Goal: Navigation & Orientation: Find specific page/section

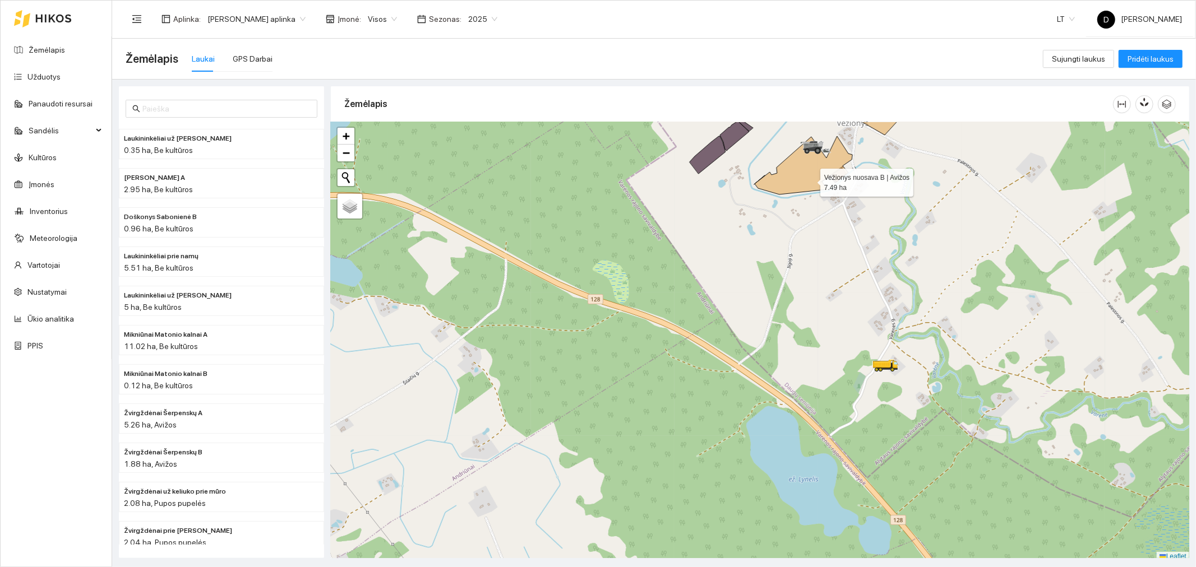
scroll to position [3, 0]
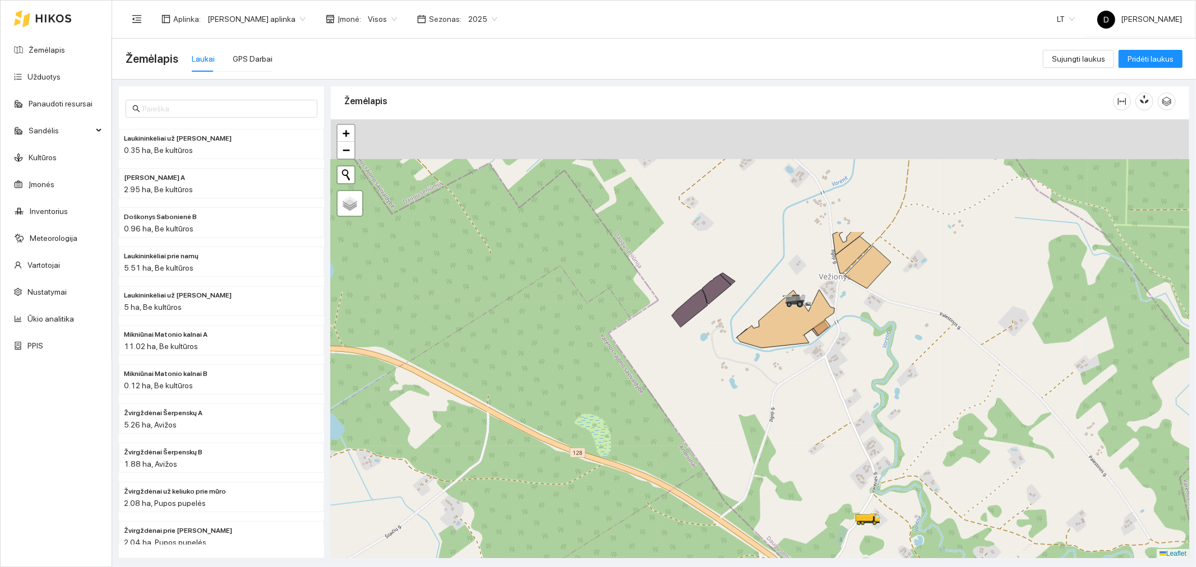
drag, startPoint x: 810, startPoint y: 180, endPoint x: 791, endPoint y: 342, distance: 163.1
click at [791, 342] on icon at bounding box center [786, 319] width 98 height 58
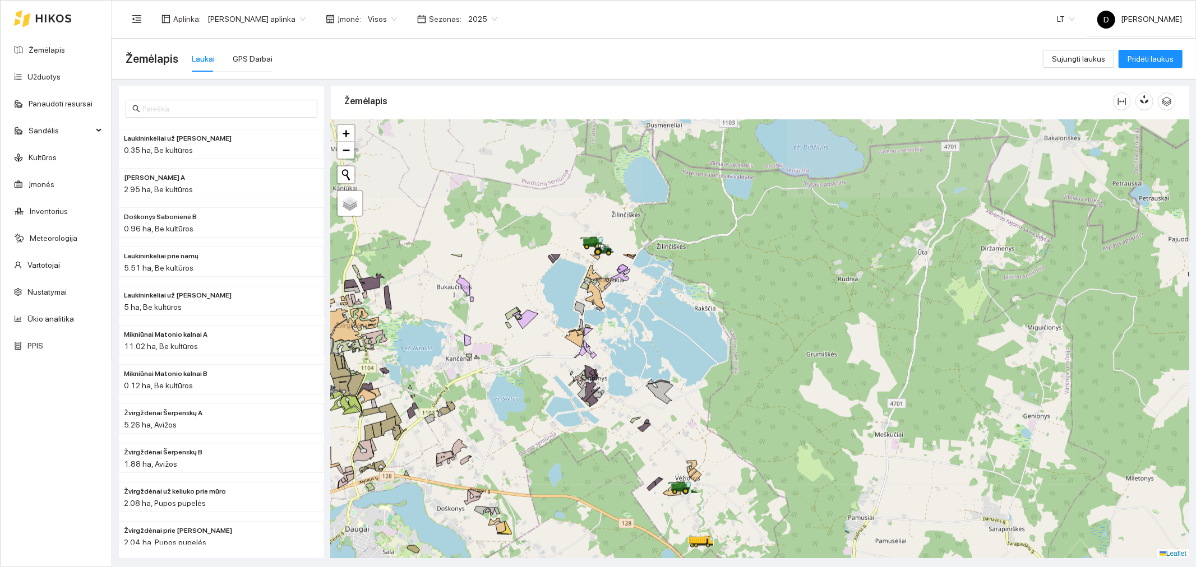
drag, startPoint x: 738, startPoint y: 313, endPoint x: 637, endPoint y: 474, distance: 189.9
click at [637, 474] on div at bounding box center [760, 338] width 858 height 439
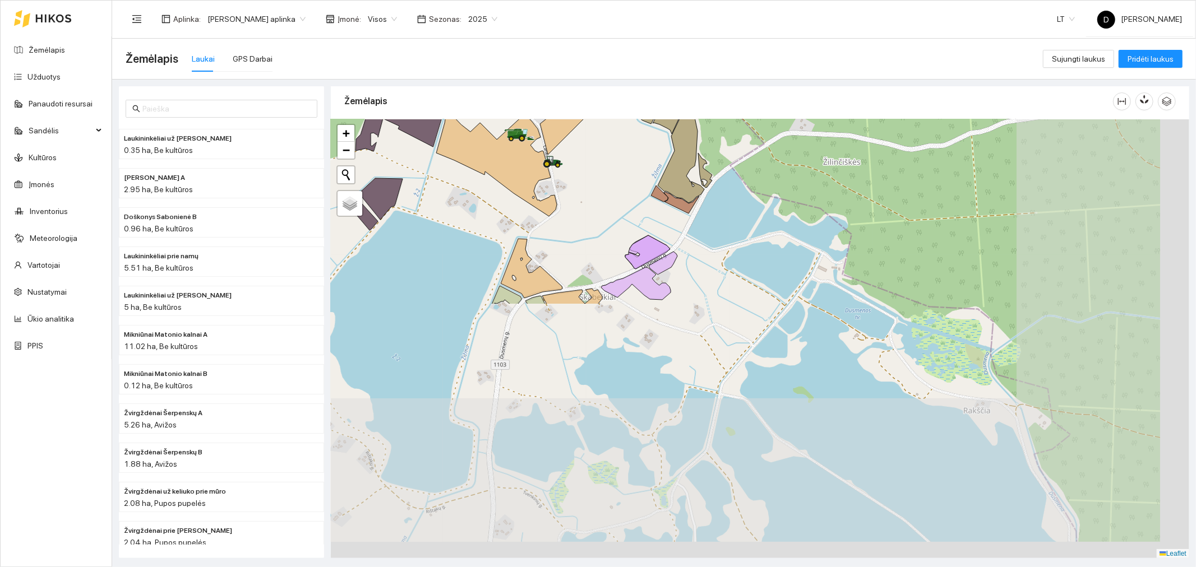
drag, startPoint x: 788, startPoint y: 465, endPoint x: 596, endPoint y: 192, distance: 334.0
click at [591, 177] on div at bounding box center [760, 338] width 858 height 439
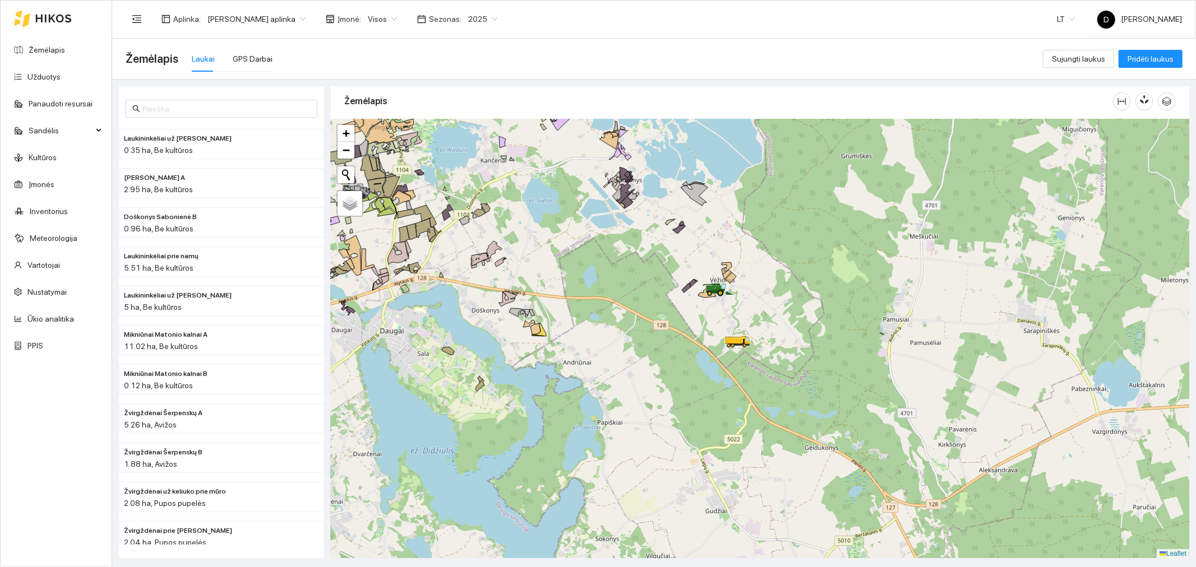
drag, startPoint x: 721, startPoint y: 507, endPoint x: 696, endPoint y: 311, distance: 197.2
click at [696, 311] on div at bounding box center [760, 338] width 858 height 439
